Goal: Information Seeking & Learning: Learn about a topic

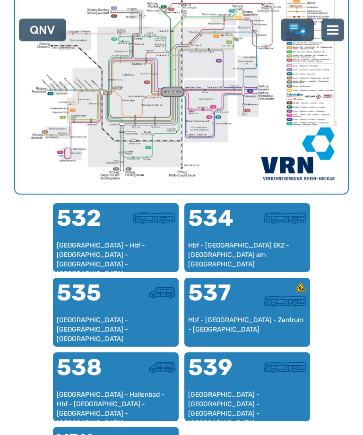
scroll to position [405, 0]
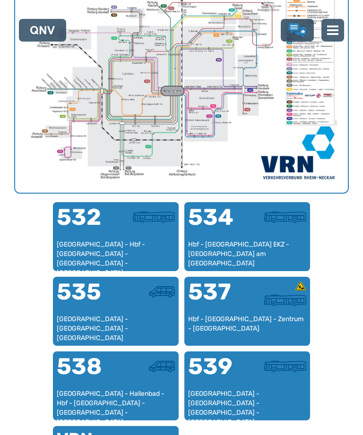
click at [115, 323] on div "[GEOGRAPHIC_DATA] - [GEOGRAPHIC_DATA] - [GEOGRAPHIC_DATA]" at bounding box center [116, 328] width 118 height 28
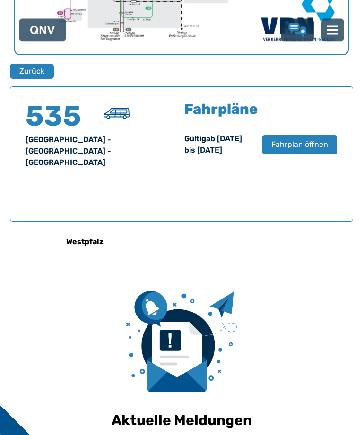
scroll to position [604, 0]
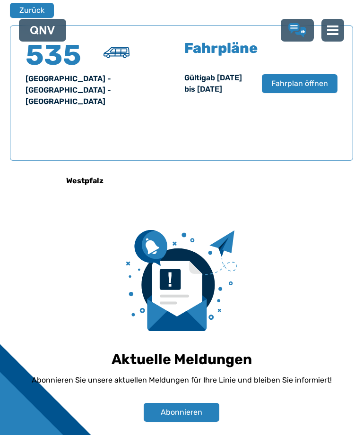
click at [298, 89] on span "Fahrplan öffnen" at bounding box center [299, 83] width 57 height 11
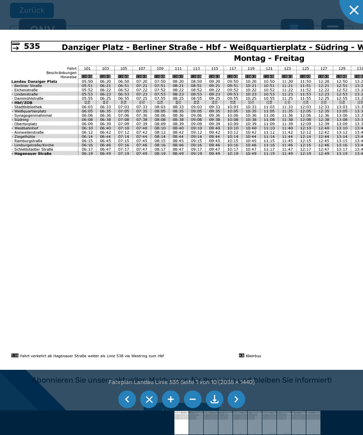
click at [126, 408] on li at bounding box center [127, 399] width 18 height 18
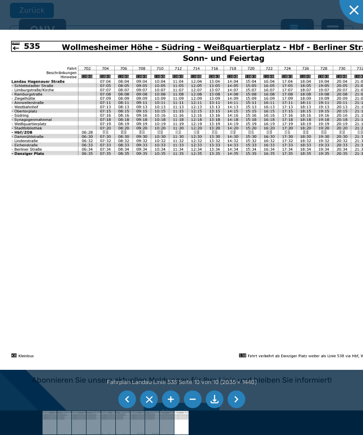
click at [127, 408] on li at bounding box center [127, 399] width 18 height 18
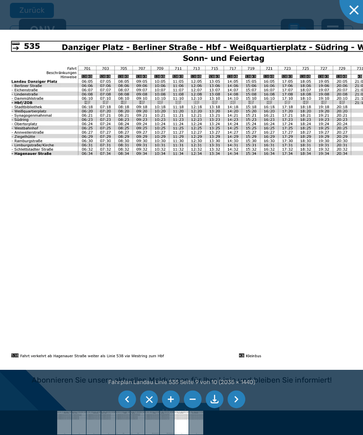
click at [129, 408] on li at bounding box center [127, 399] width 18 height 18
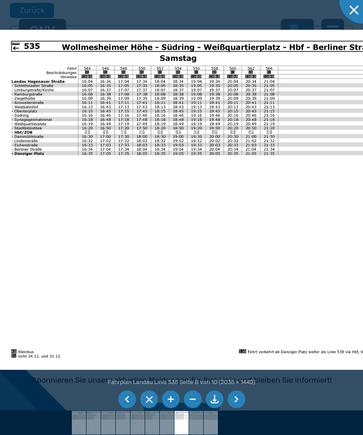
click at [130, 408] on li at bounding box center [127, 399] width 18 height 18
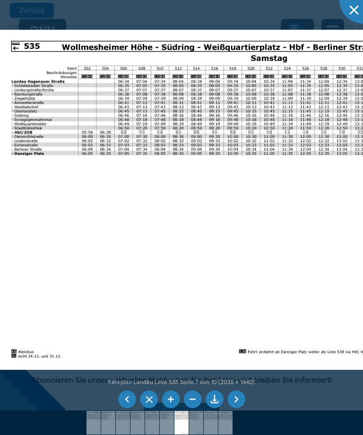
click at [130, 408] on li at bounding box center [127, 399] width 18 height 18
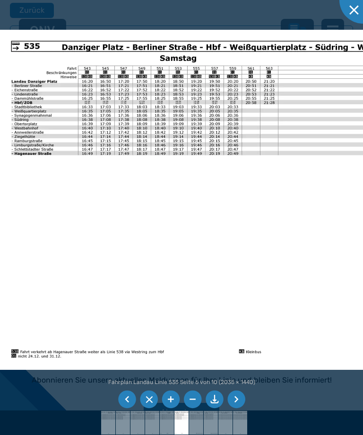
click at [130, 410] on ul at bounding box center [181, 399] width 130 height 21
click at [132, 410] on ul at bounding box center [181, 399] width 130 height 21
click at [132, 408] on li at bounding box center [127, 399] width 18 height 18
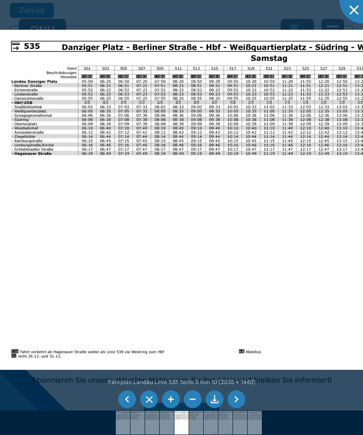
click at [132, 410] on ul at bounding box center [181, 399] width 130 height 21
click at [133, 410] on ul at bounding box center [181, 399] width 130 height 21
click at [353, 15] on div at bounding box center [362, -1] width 47 height 47
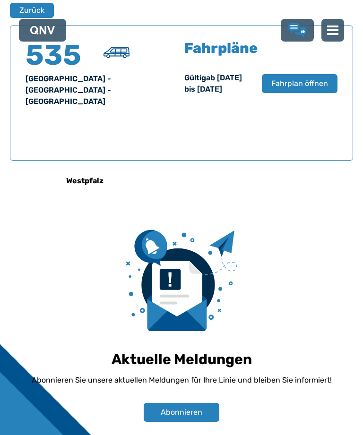
click at [31, 6] on button "Zurück" at bounding box center [32, 10] width 44 height 15
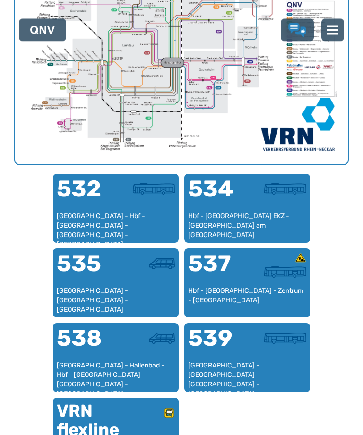
scroll to position [434, 0]
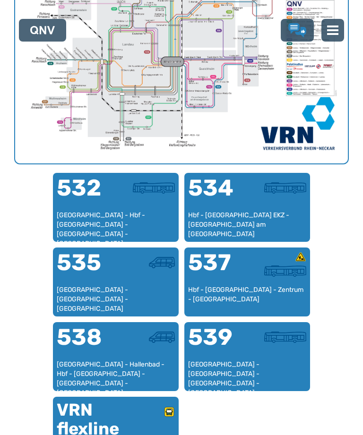
click at [104, 351] on div "538" at bounding box center [86, 343] width 59 height 34
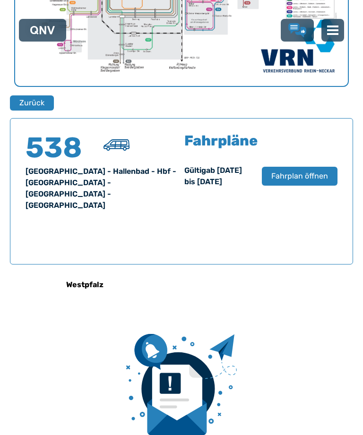
scroll to position [604, 0]
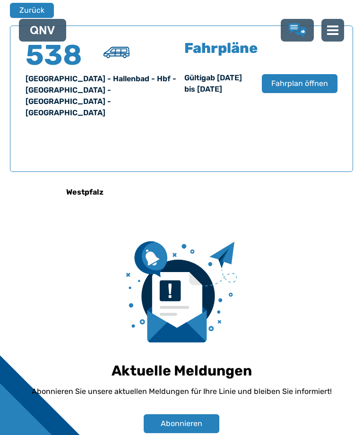
click at [297, 89] on span "Fahrplan öffnen" at bounding box center [299, 83] width 57 height 11
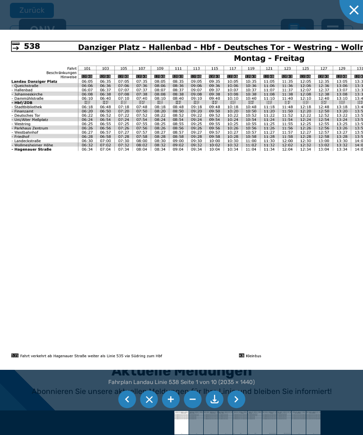
click at [129, 408] on li at bounding box center [127, 399] width 18 height 18
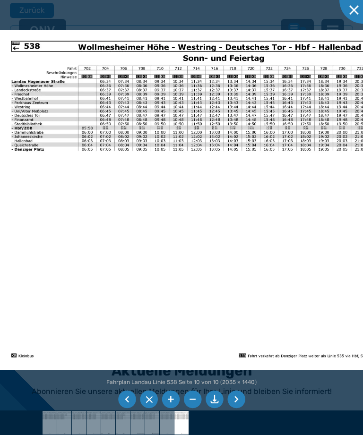
click at [128, 408] on li at bounding box center [127, 399] width 18 height 18
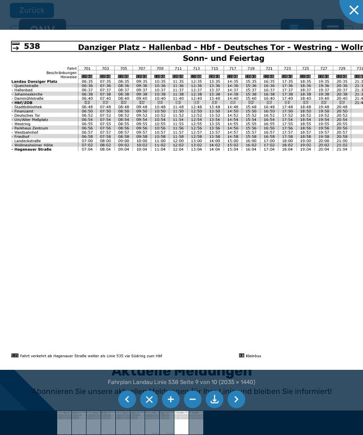
click at [130, 408] on li at bounding box center [127, 399] width 18 height 18
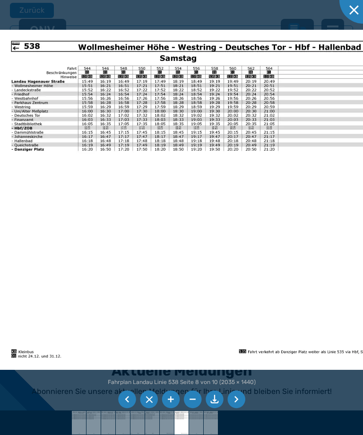
click at [131, 408] on li at bounding box center [127, 399] width 18 height 18
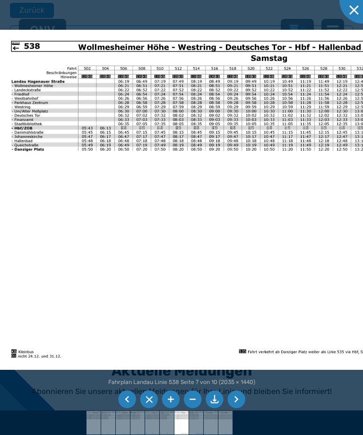
click at [133, 408] on li at bounding box center [127, 399] width 18 height 18
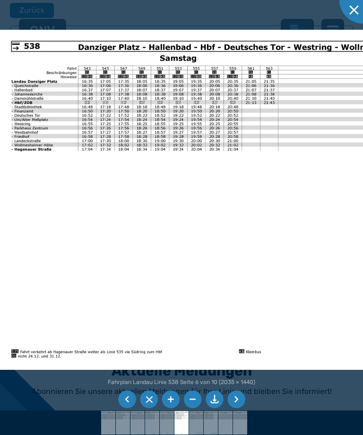
click at [134, 408] on li at bounding box center [127, 399] width 18 height 18
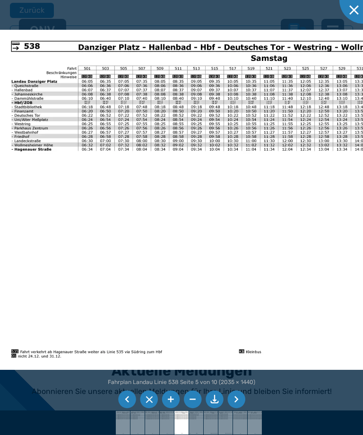
click at [135, 408] on li at bounding box center [127, 399] width 18 height 18
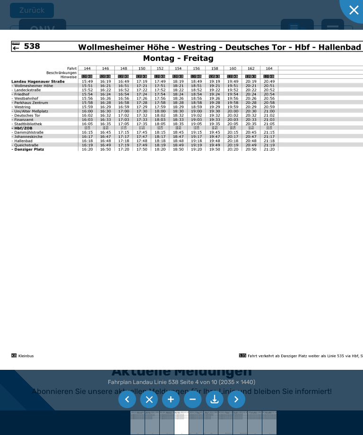
click at [128, 408] on li at bounding box center [127, 399] width 18 height 18
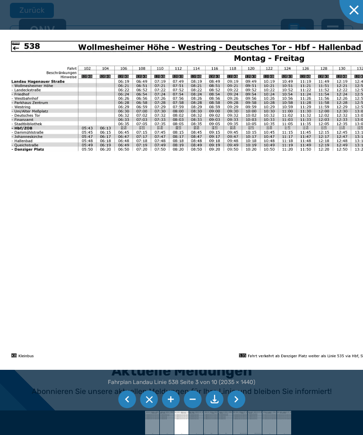
click at [130, 408] on li at bounding box center [127, 399] width 18 height 18
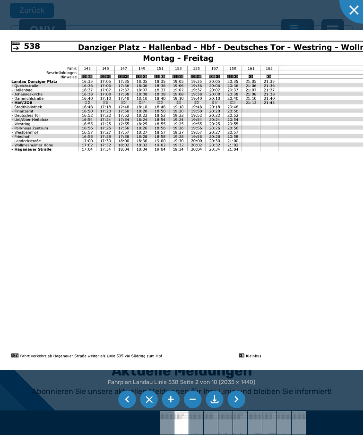
click at [132, 410] on ul at bounding box center [181, 399] width 130 height 21
click at [128, 408] on li at bounding box center [127, 399] width 18 height 18
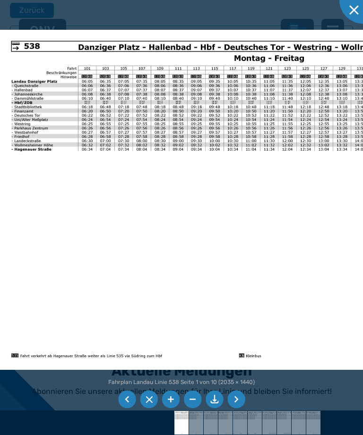
click at [122, 408] on li at bounding box center [127, 399] width 18 height 18
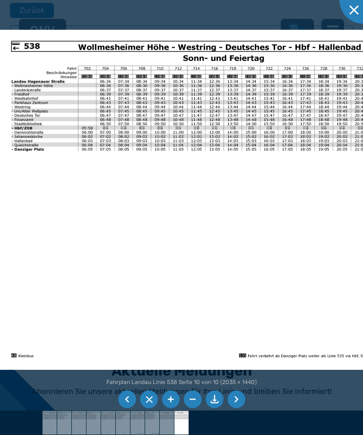
click at [125, 408] on li at bounding box center [127, 399] width 18 height 18
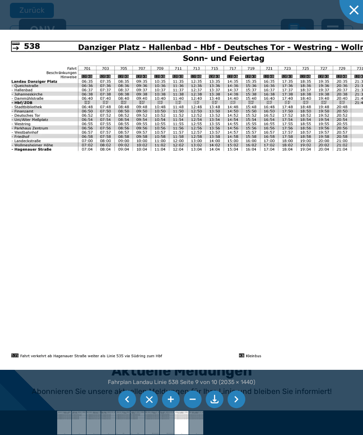
click at [124, 408] on li at bounding box center [127, 399] width 18 height 18
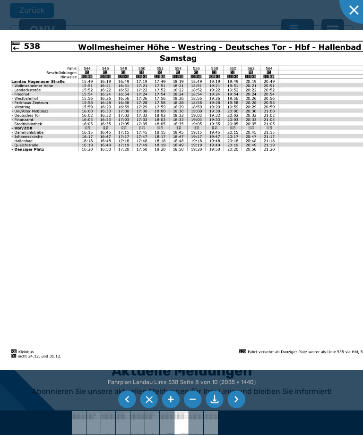
click at [127, 417] on div at bounding box center [181, 217] width 363 height 435
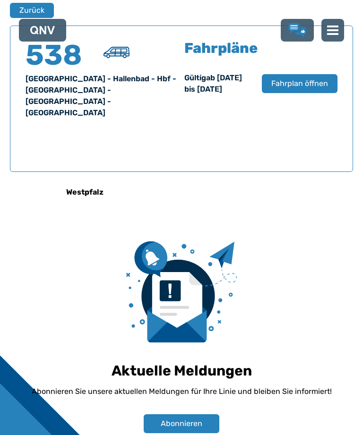
click at [31, 10] on button "Zurück" at bounding box center [32, 10] width 44 height 15
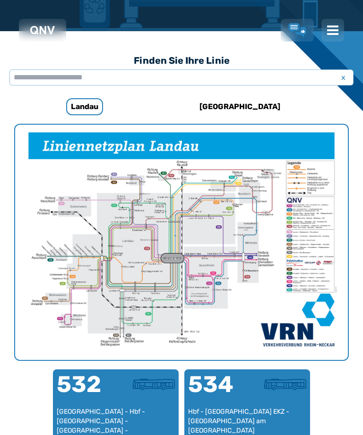
scroll to position [291, 0]
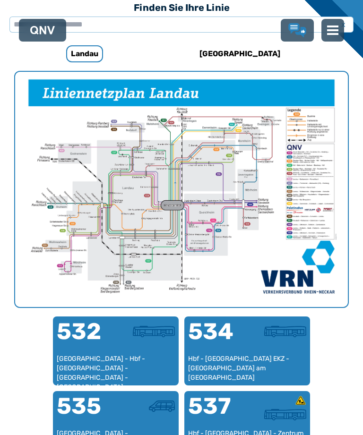
click at [104, 423] on div "535" at bounding box center [86, 412] width 59 height 34
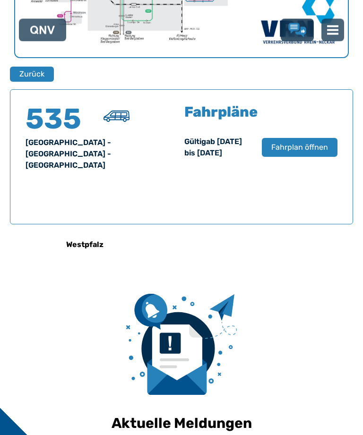
scroll to position [604, 0]
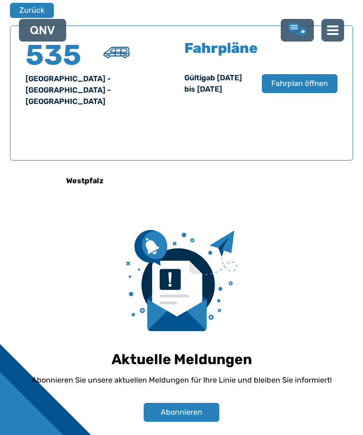
click at [290, 87] on span "Fahrplan öffnen" at bounding box center [299, 83] width 57 height 11
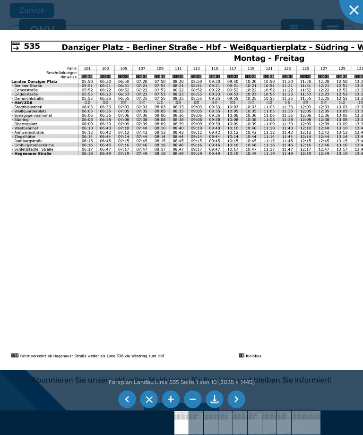
click at [127, 408] on li at bounding box center [127, 399] width 18 height 18
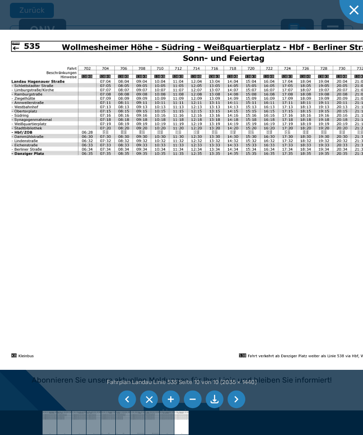
click at [127, 408] on li at bounding box center [127, 399] width 18 height 18
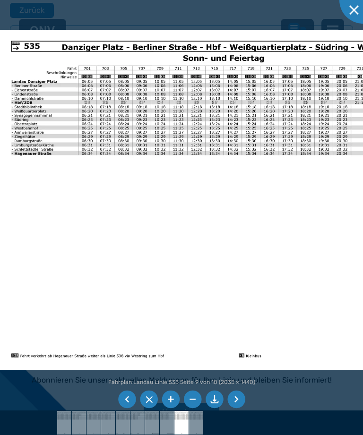
click at [131, 410] on ul at bounding box center [181, 399] width 130 height 21
click at [133, 408] on li at bounding box center [127, 399] width 18 height 18
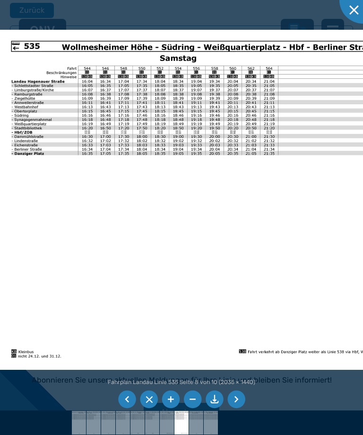
click at [132, 408] on li at bounding box center [127, 399] width 18 height 18
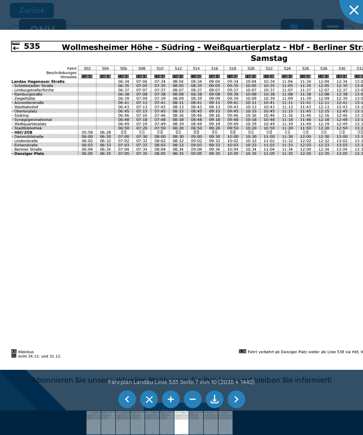
click at [130, 408] on li at bounding box center [127, 399] width 18 height 18
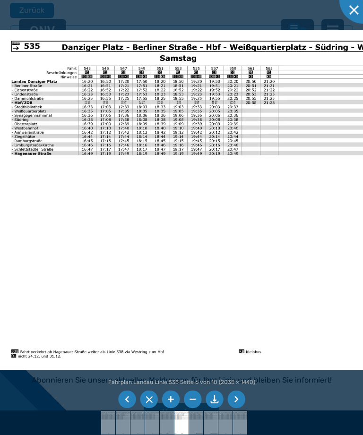
click at [133, 410] on ul at bounding box center [181, 399] width 130 height 21
click at [127, 408] on li at bounding box center [127, 399] width 18 height 18
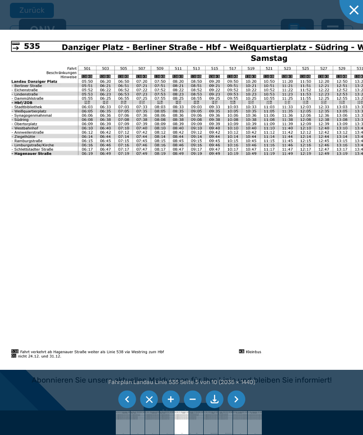
click at [132, 408] on li at bounding box center [127, 399] width 18 height 18
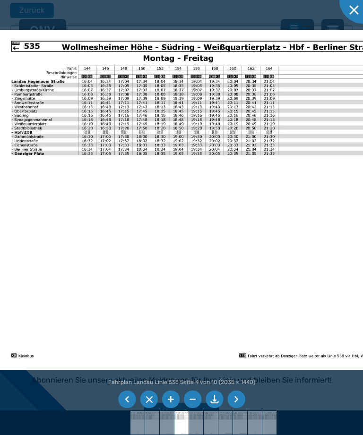
click at [126, 408] on li at bounding box center [127, 399] width 18 height 18
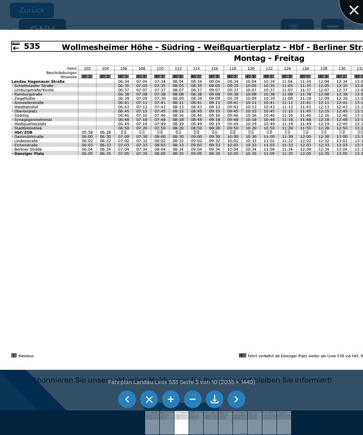
click at [351, 17] on div at bounding box center [362, -1] width 47 height 47
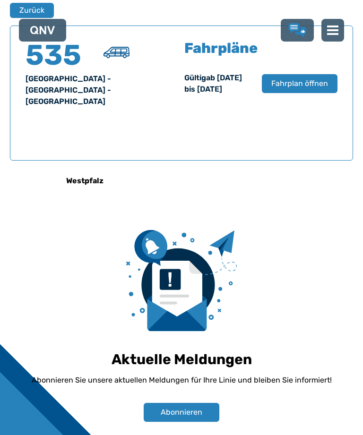
click at [28, 16] on button "Zurück" at bounding box center [32, 10] width 44 height 15
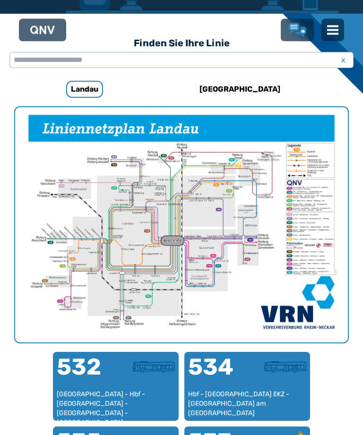
scroll to position [291, 0]
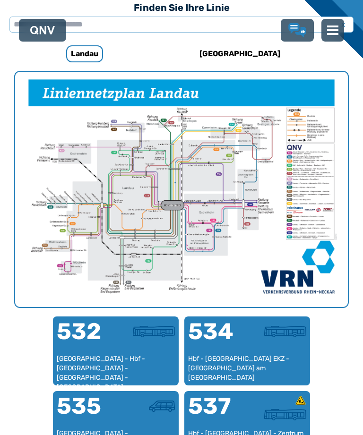
click at [114, 356] on div "[GEOGRAPHIC_DATA] - Hbf - [GEOGRAPHIC_DATA] - [GEOGRAPHIC_DATA] - [GEOGRAPHIC_D…" at bounding box center [116, 368] width 118 height 28
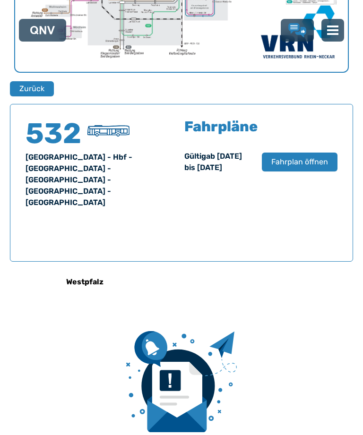
scroll to position [604, 0]
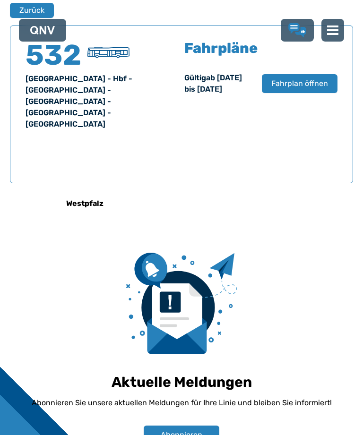
click at [297, 87] on span "Fahrplan öffnen" at bounding box center [299, 83] width 57 height 11
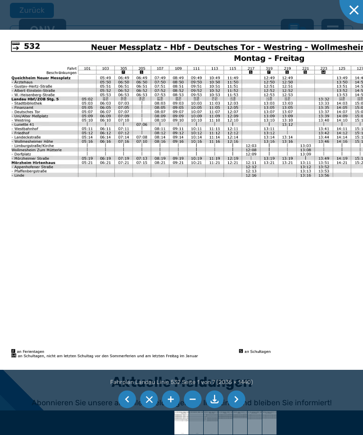
click at [129, 408] on li at bounding box center [127, 399] width 18 height 18
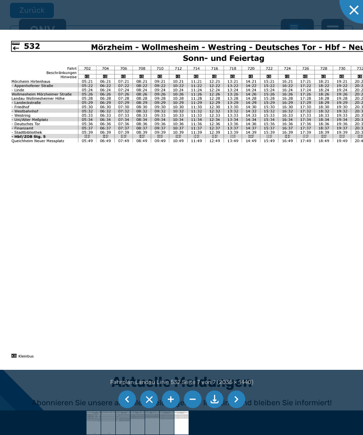
click at [127, 408] on li at bounding box center [127, 399] width 18 height 18
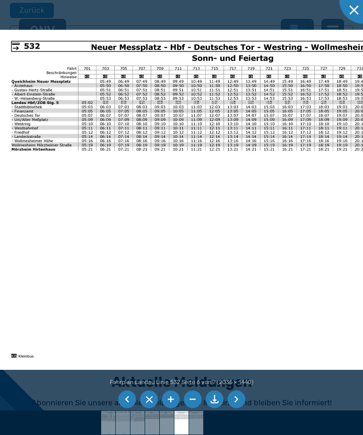
click at [129, 408] on li at bounding box center [127, 399] width 18 height 18
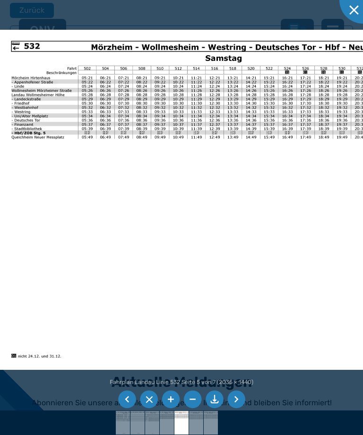
click at [131, 408] on li at bounding box center [127, 399] width 18 height 18
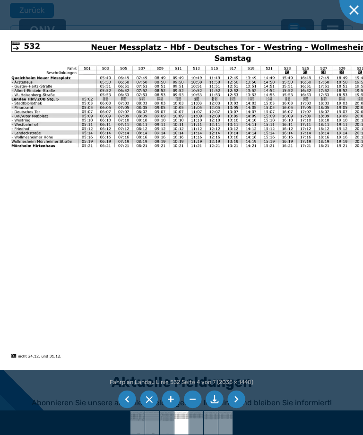
click at [133, 410] on ul at bounding box center [181, 399] width 130 height 21
click at [129, 408] on li at bounding box center [127, 399] width 18 height 18
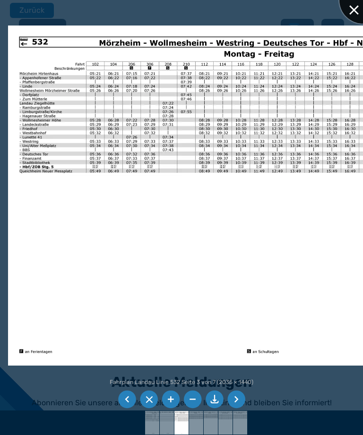
click at [350, 10] on div at bounding box center [362, -1] width 47 height 47
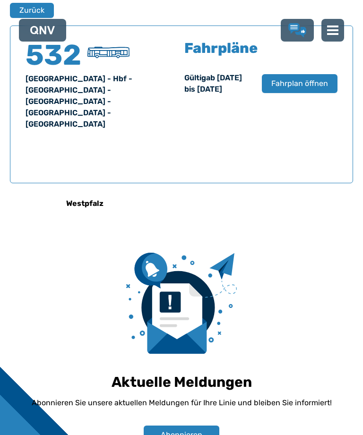
click at [27, 14] on button "Zurück" at bounding box center [32, 10] width 44 height 15
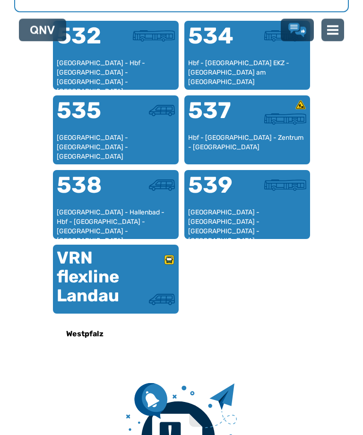
scroll to position [586, 0]
click at [231, 204] on div "539" at bounding box center [217, 191] width 59 height 34
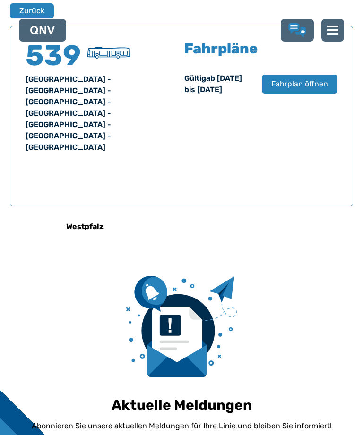
scroll to position [604, 0]
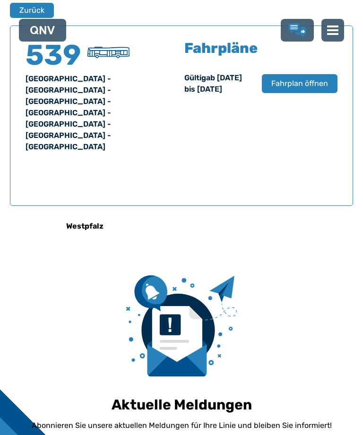
click at [297, 89] on span "Fahrplan öffnen" at bounding box center [299, 83] width 57 height 11
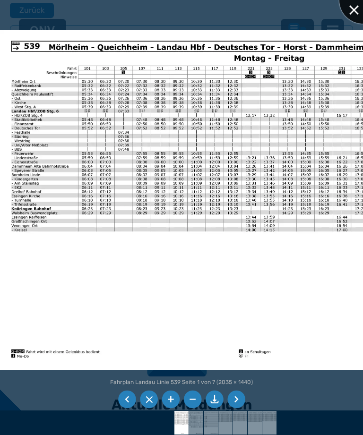
click at [357, 14] on div at bounding box center [362, -1] width 47 height 47
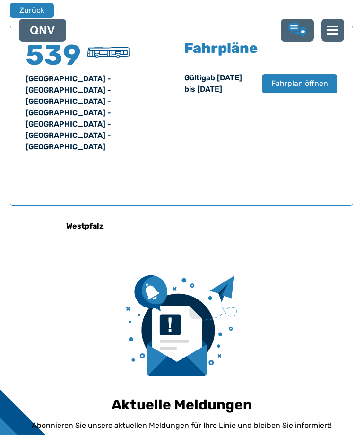
click at [30, 13] on button "Zurück" at bounding box center [32, 10] width 44 height 15
